Goal: Task Accomplishment & Management: Manage account settings

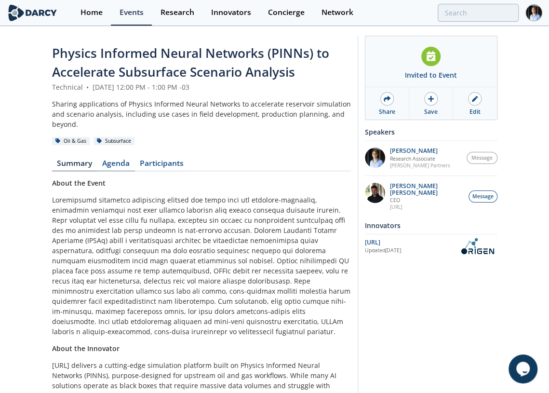
click at [126, 165] on link "Agenda" at bounding box center [116, 165] width 38 height 12
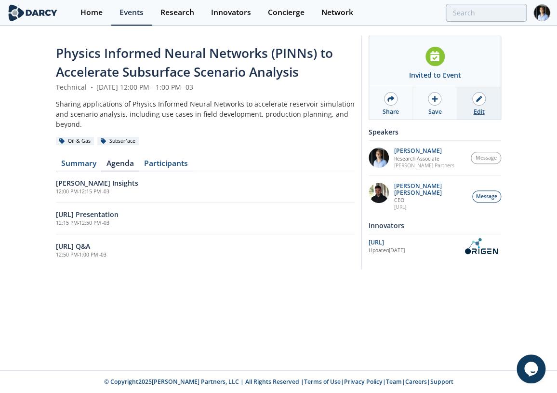
click at [466, 97] on link "Edit" at bounding box center [478, 103] width 43 height 32
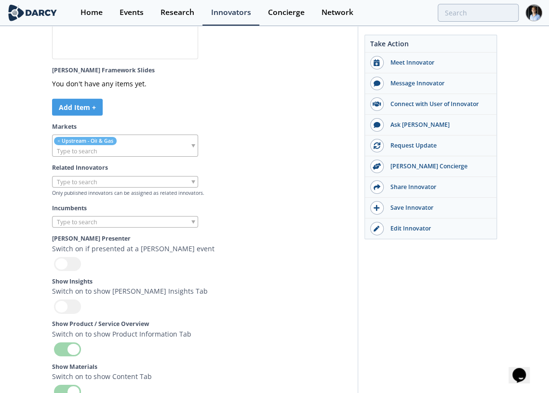
scroll to position [2746, 0]
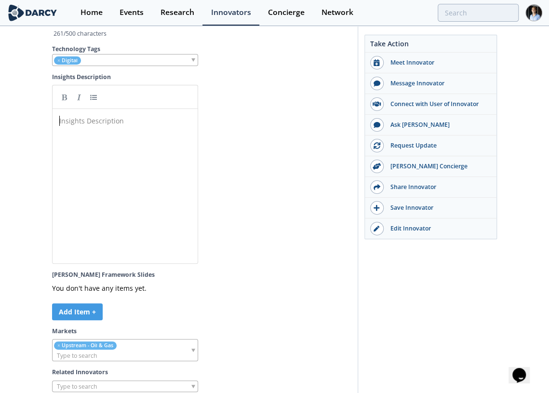
click at [112, 228] on div "Insights Description ​" at bounding box center [132, 193] width 150 height 159
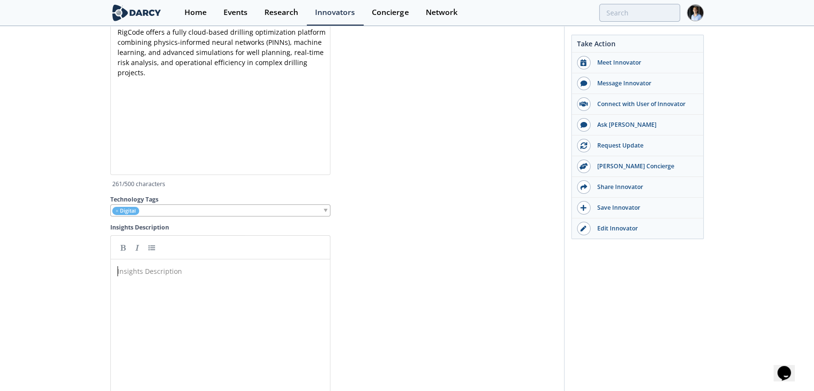
scroll to position [2373, 0]
drag, startPoint x: 812, startPoint y: 305, endPoint x: 818, endPoint y: 303, distance: 6.3
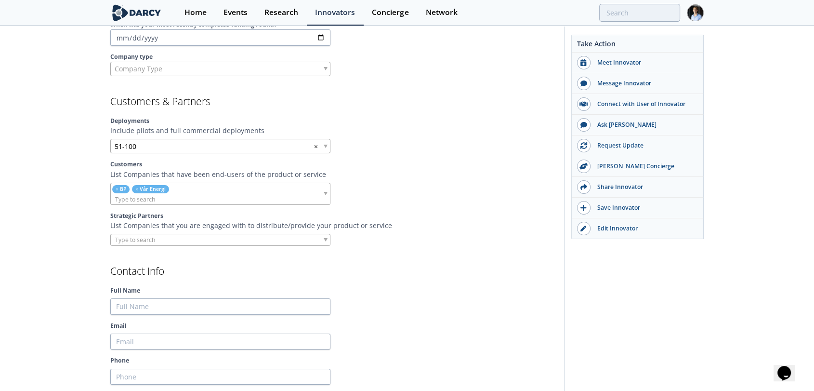
scroll to position [0, 0]
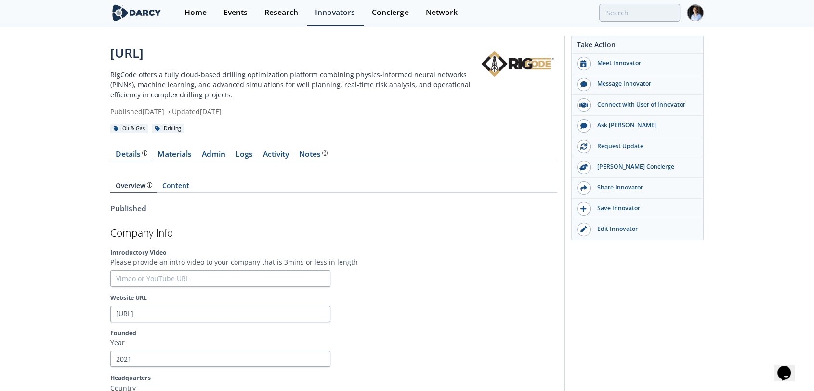
click at [123, 158] on div "Details" at bounding box center [132, 154] width 32 height 8
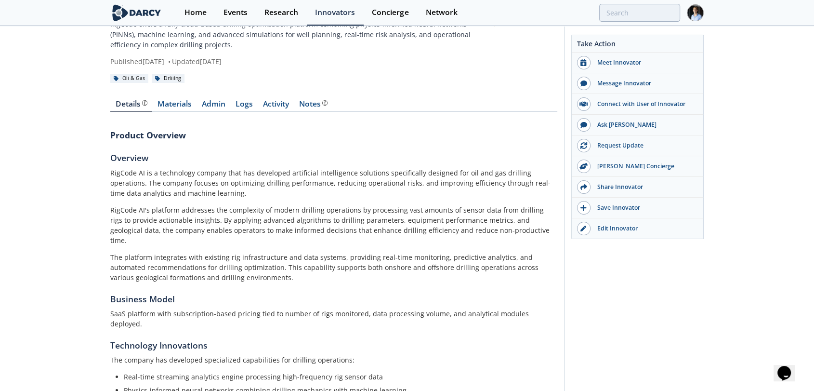
scroll to position [35, 0]
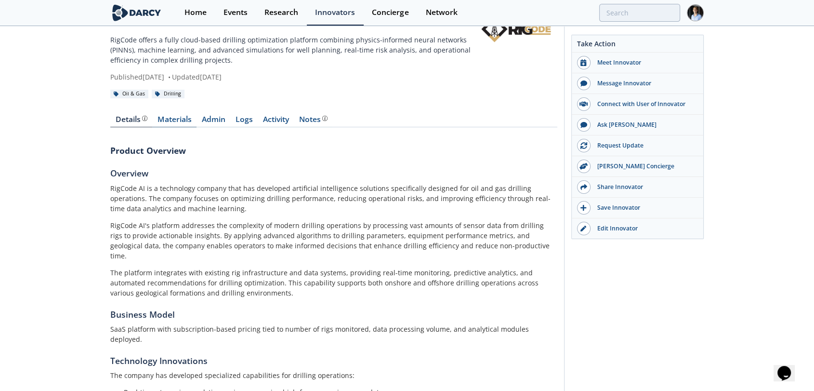
click at [175, 121] on link "Materials" at bounding box center [174, 122] width 44 height 12
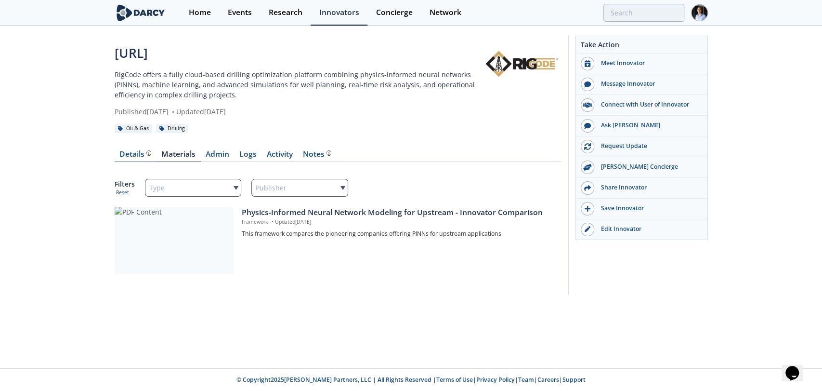
click at [135, 157] on div "Details" at bounding box center [135, 154] width 32 height 8
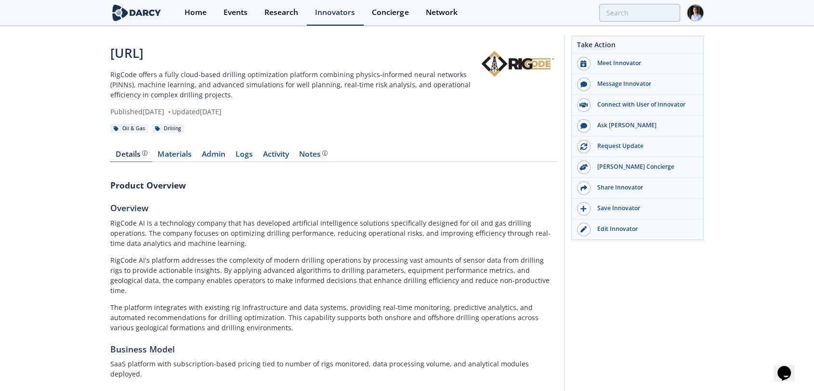
click at [220, 158] on link "Admin" at bounding box center [214, 156] width 34 height 12
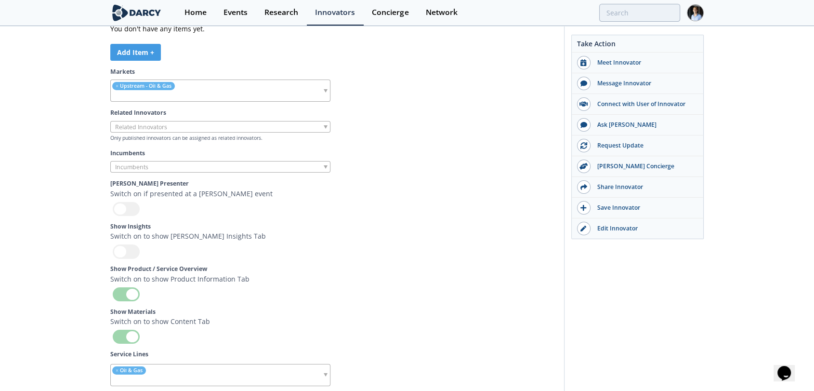
scroll to position [2355, 0]
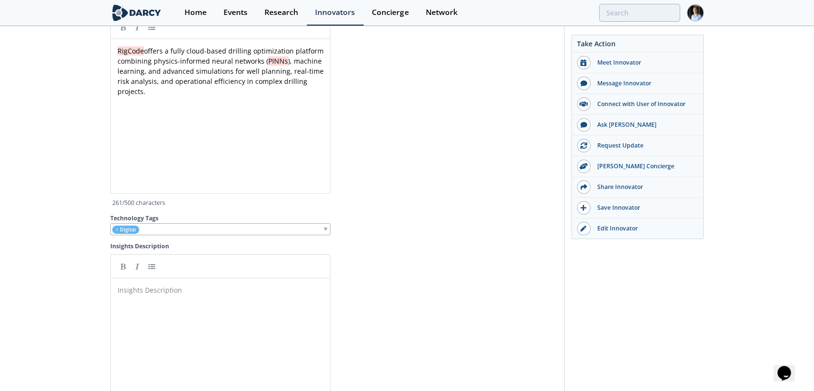
click at [221, 305] on div "Insights Description ​" at bounding box center [220, 354] width 220 height 155
drag, startPoint x: 221, startPoint y: 305, endPoint x: 367, endPoint y: 25, distance: 315.4
click at [222, 297] on div "Insights Description ​" at bounding box center [225, 290] width 218 height 14
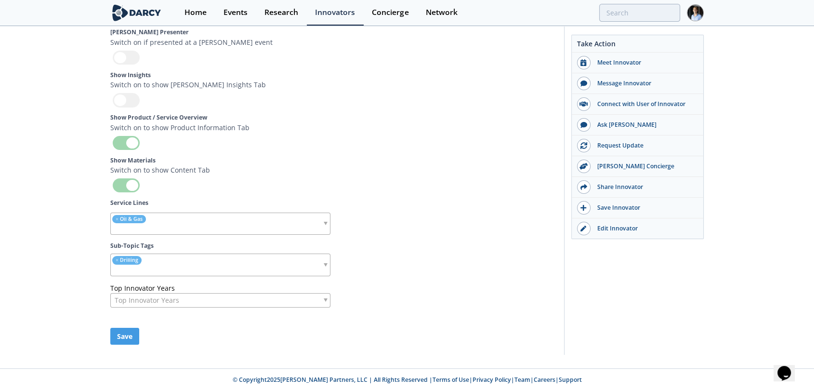
scroll to position [2526, 0]
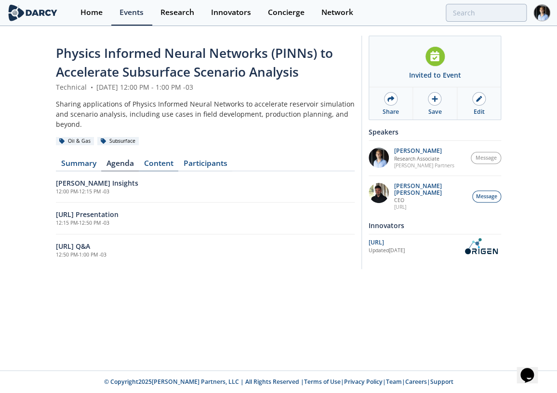
click at [152, 166] on link "Content" at bounding box center [159, 165] width 40 height 12
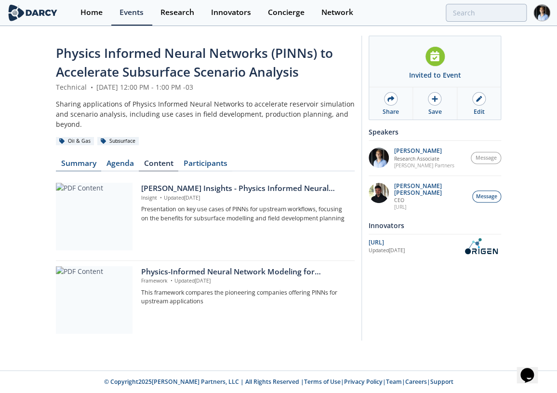
click at [81, 164] on link "Summary" at bounding box center [78, 165] width 45 height 12
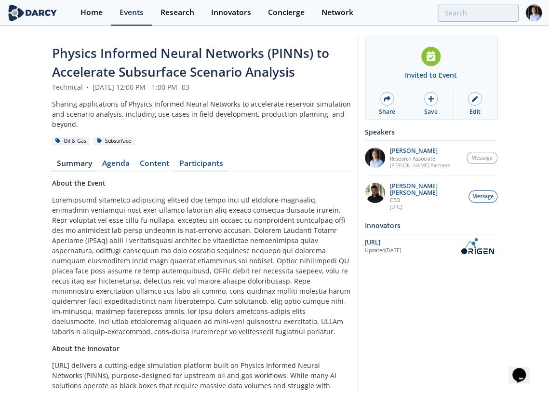
click at [180, 159] on link "Participants" at bounding box center [201, 165] width 54 height 12
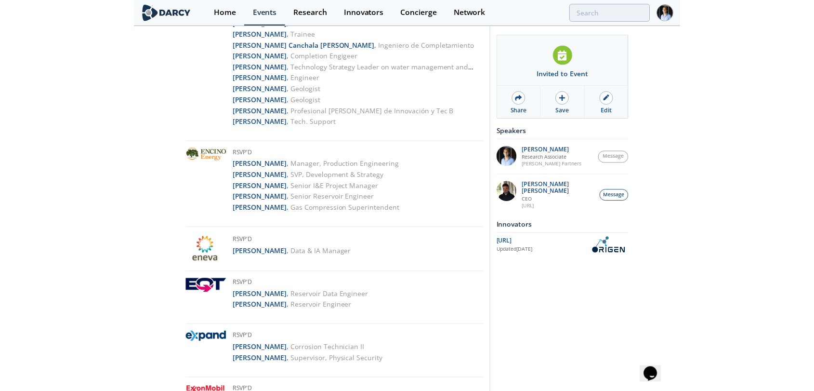
scroll to position [1791, 0]
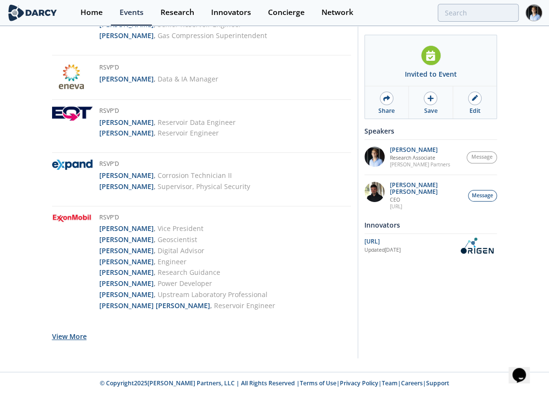
click at [69, 335] on button "View More" at bounding box center [69, 336] width 35 height 24
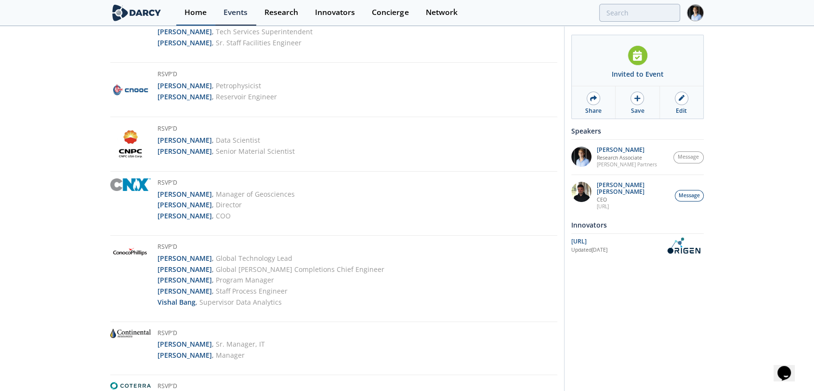
click at [182, 14] on link "Home" at bounding box center [195, 13] width 39 height 26
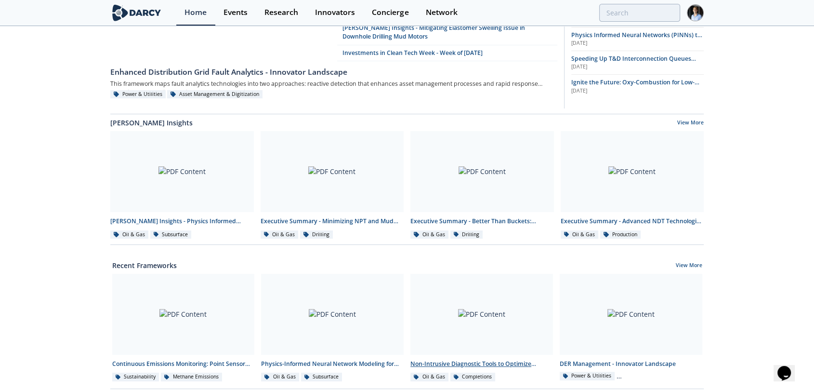
scroll to position [108, 0]
